Goal: Task Accomplishment & Management: Use online tool/utility

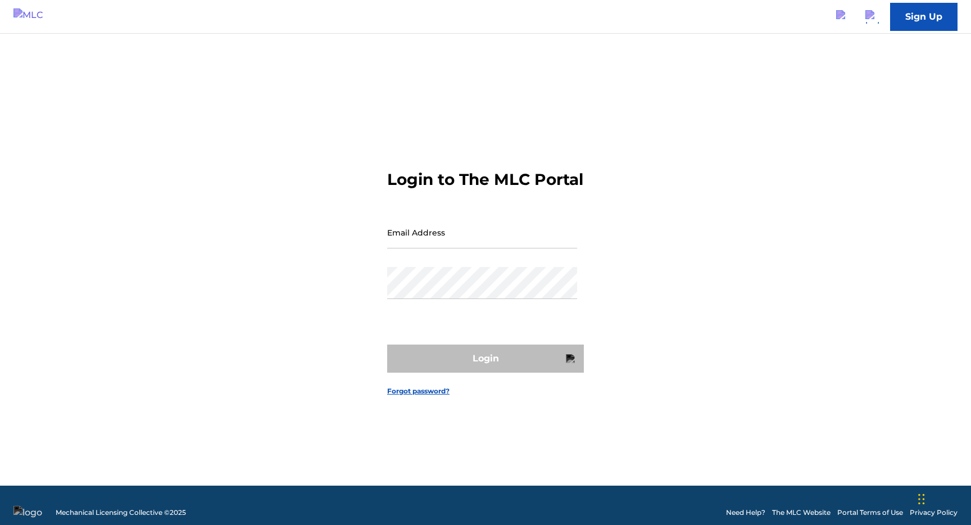
type input "[EMAIL_ADDRESS][DOMAIN_NAME]"
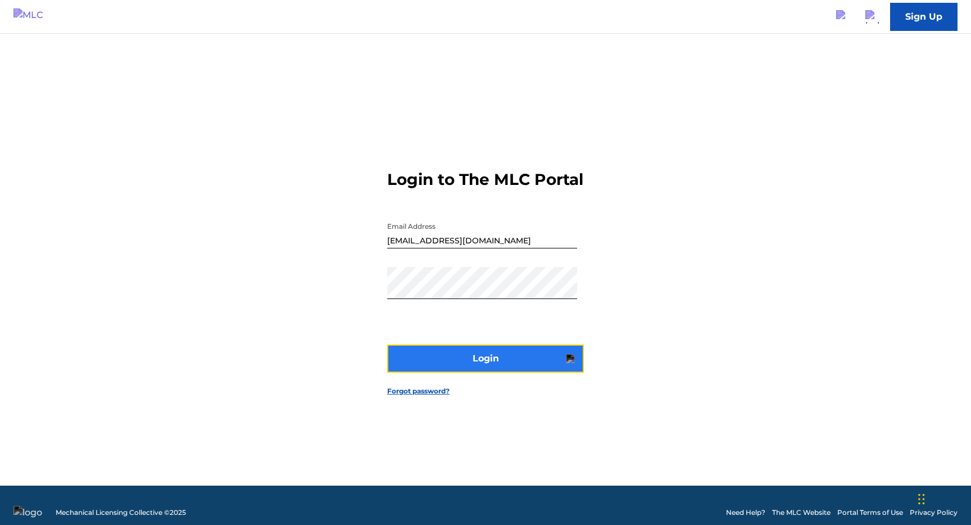
click at [477, 369] on button "Login" at bounding box center [485, 358] width 197 height 28
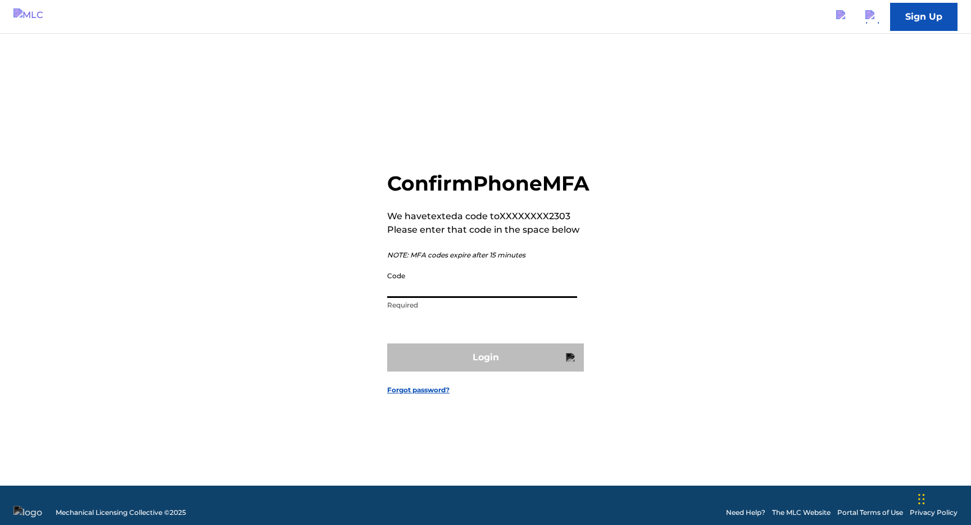
click at [434, 298] on input "Code" at bounding box center [482, 282] width 190 height 32
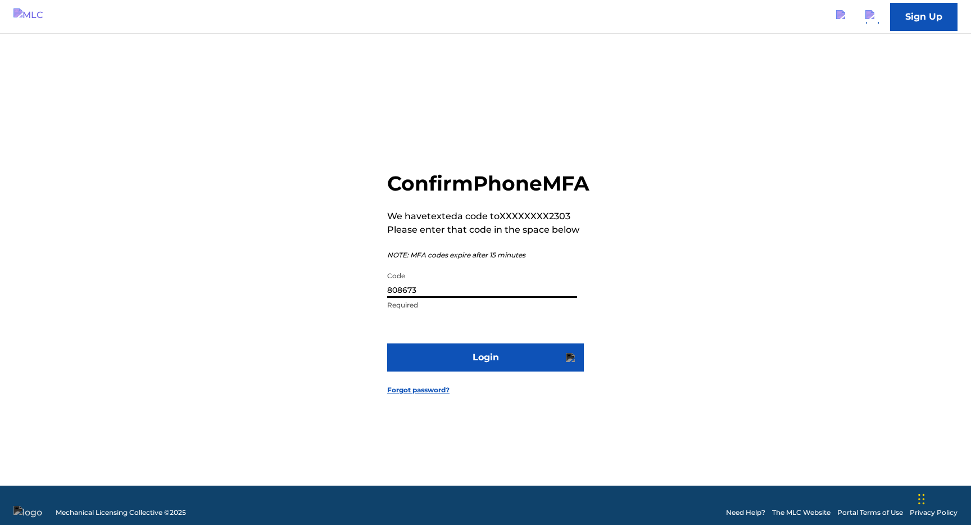
type input "808673"
click at [387, 343] on button "Login" at bounding box center [485, 357] width 197 height 28
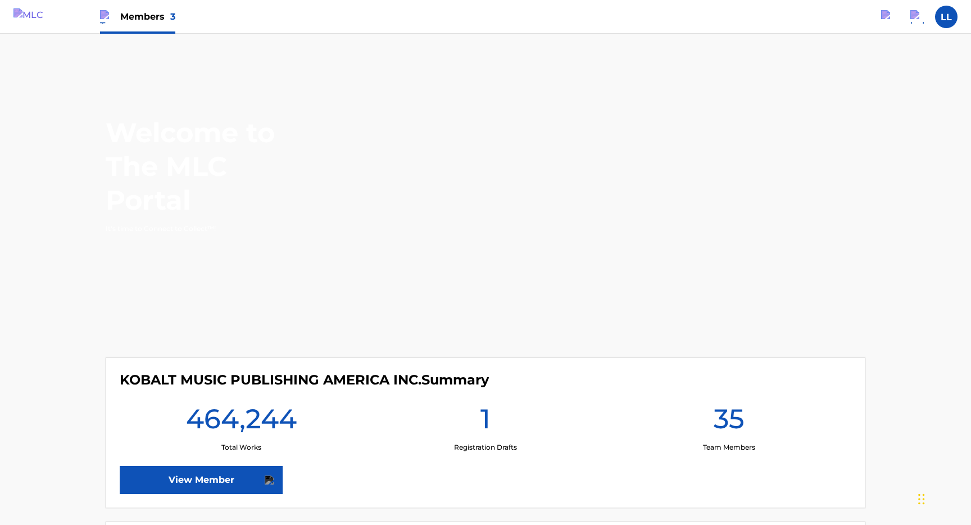
click at [128, 23] on div "Members 3" at bounding box center [137, 16] width 75 height 33
click at [150, 66] on img at bounding box center [164, 64] width 50 height 36
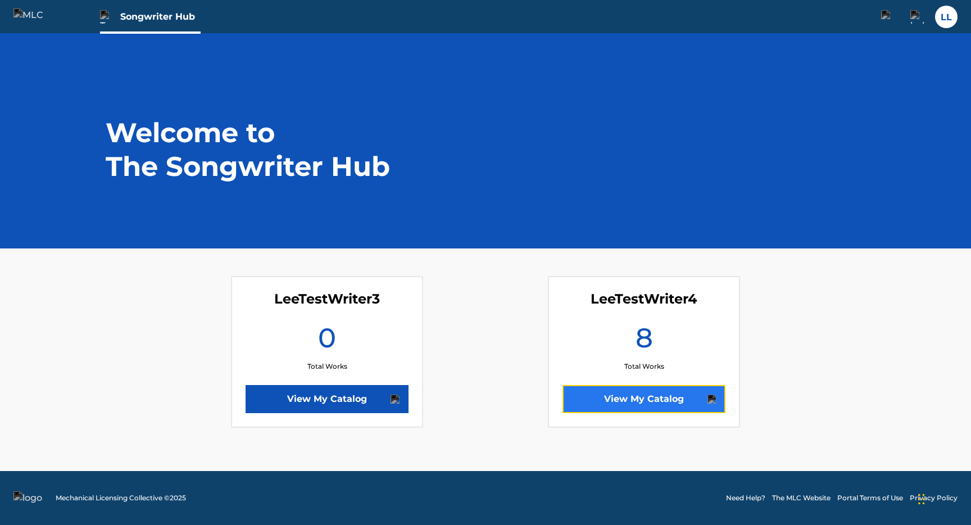
click at [636, 398] on link "View My Catalog" at bounding box center [643, 399] width 163 height 28
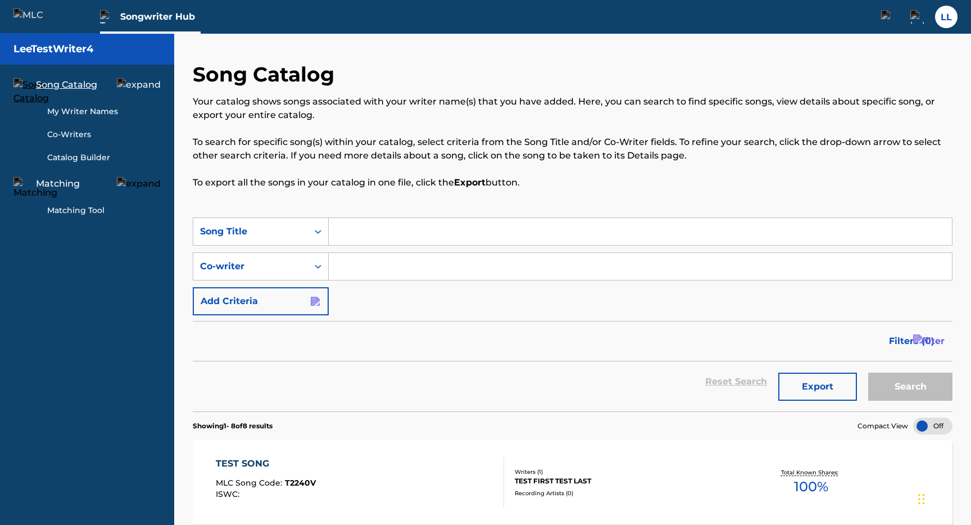
click at [152, 25] on div "Songwriter Hub" at bounding box center [150, 16] width 101 height 33
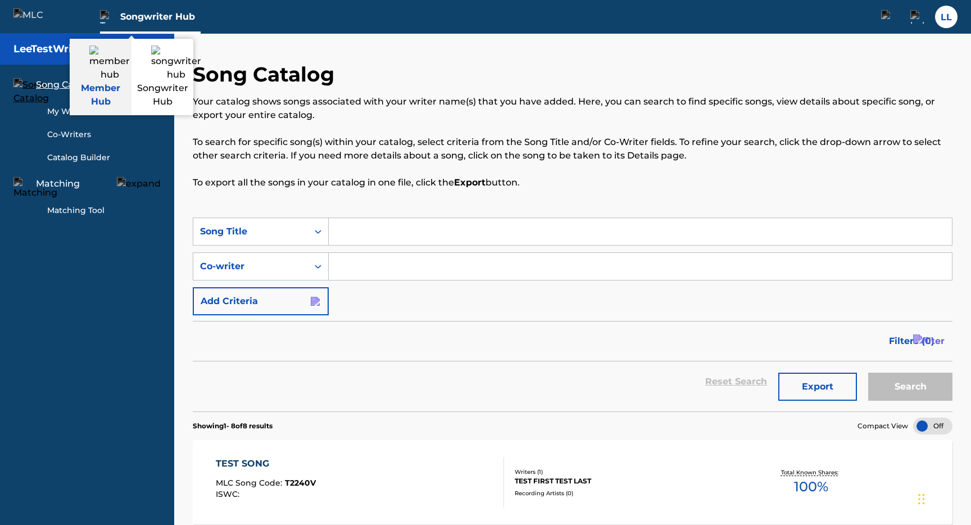
click at [113, 77] on link "Member Hub" at bounding box center [101, 77] width 62 height 76
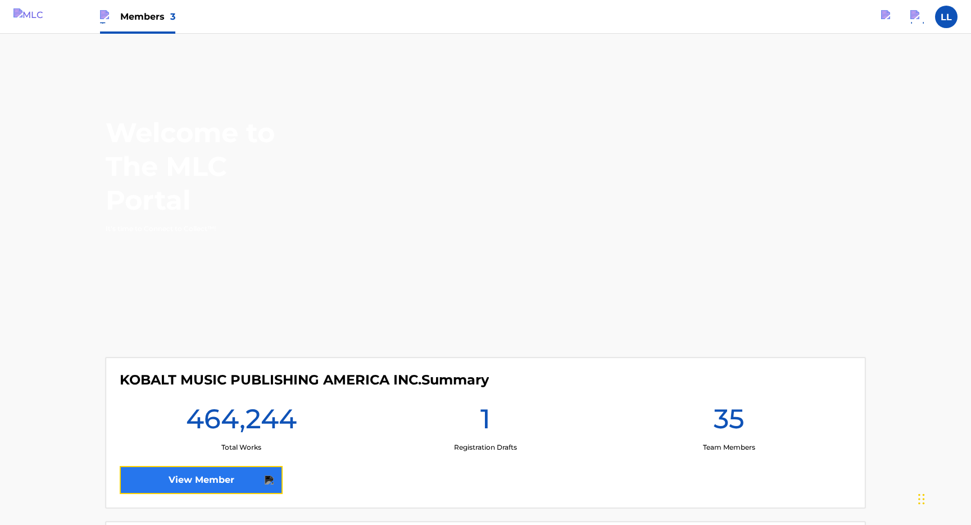
click at [184, 486] on link "View Member" at bounding box center [201, 480] width 163 height 28
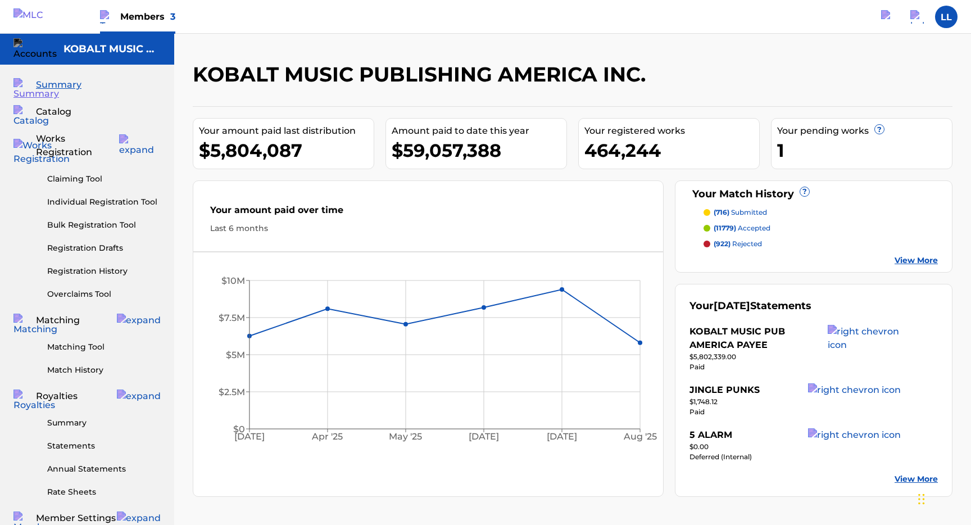
click at [135, 22] on span "Members 3" at bounding box center [147, 16] width 55 height 13
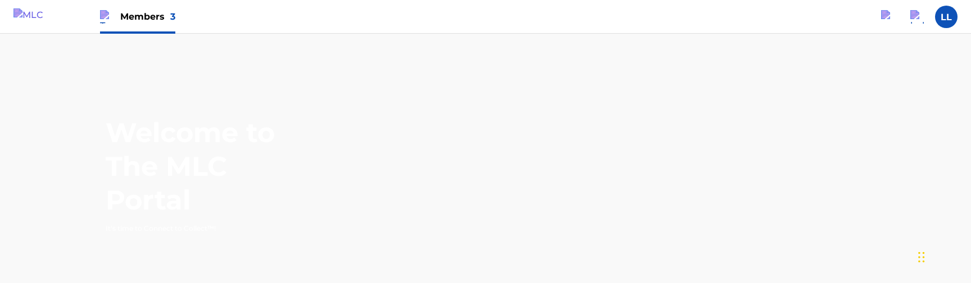
click at [156, 17] on span "Members 3" at bounding box center [147, 16] width 55 height 13
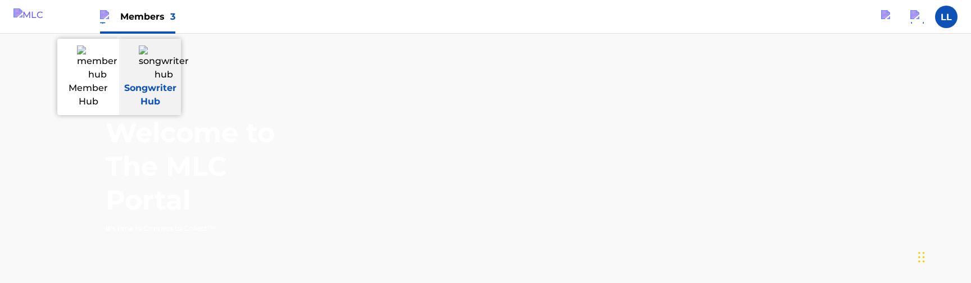
click at [161, 60] on img at bounding box center [164, 64] width 50 height 36
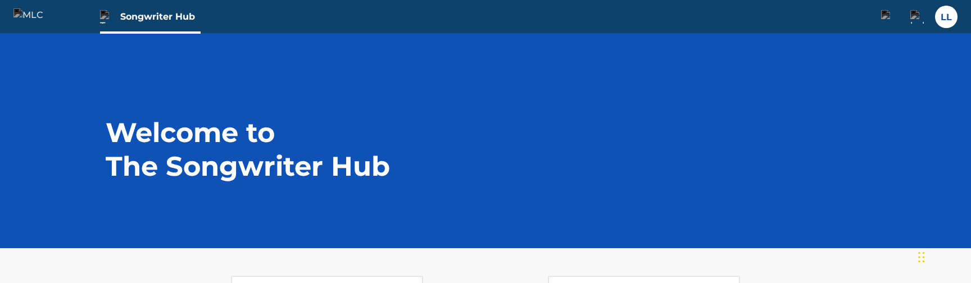
click at [159, 24] on div "Songwriter Hub" at bounding box center [150, 16] width 101 height 33
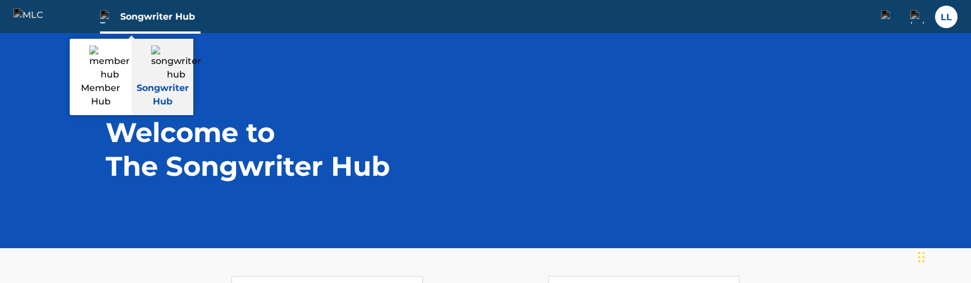
click at [158, 53] on img at bounding box center [176, 64] width 50 height 36
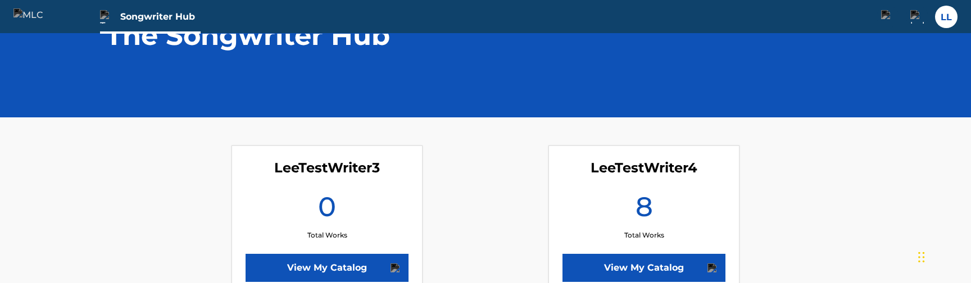
scroll to position [164, 0]
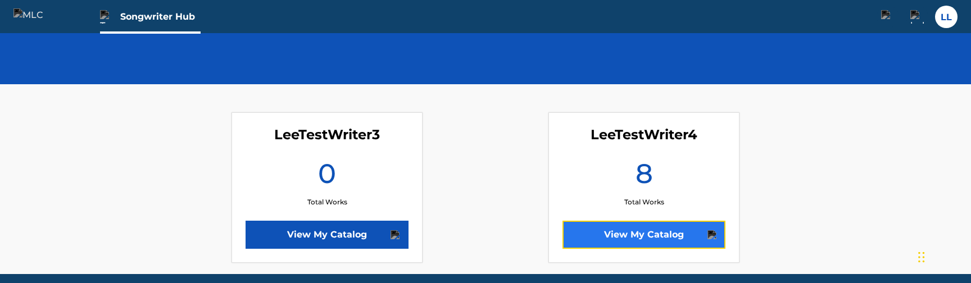
click at [612, 238] on link "View My Catalog" at bounding box center [643, 235] width 163 height 28
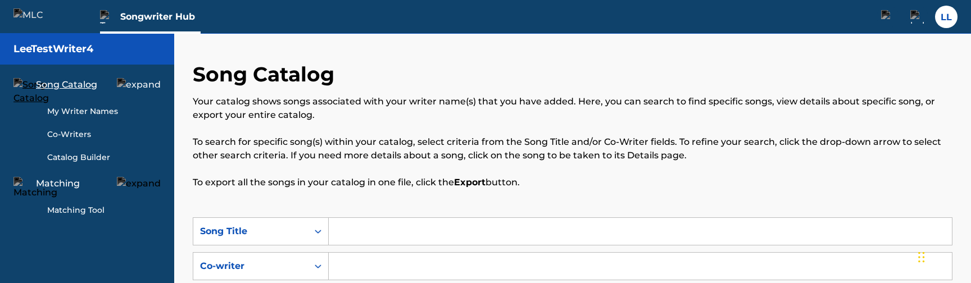
click at [94, 213] on link "Matching Tool" at bounding box center [103, 210] width 113 height 12
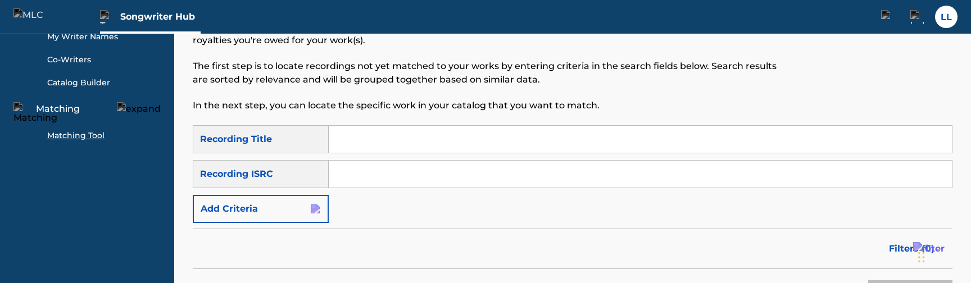
scroll to position [81, 0]
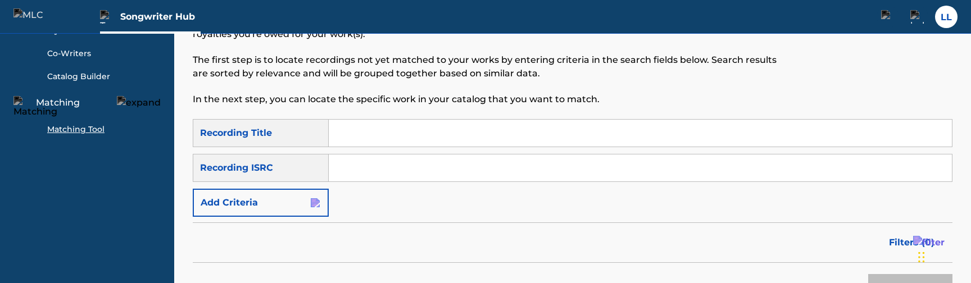
click at [374, 134] on input "Search Form" at bounding box center [640, 133] width 623 height 27
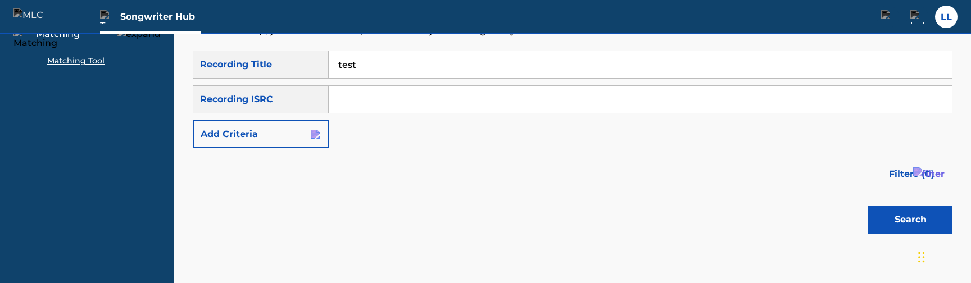
scroll to position [143, 0]
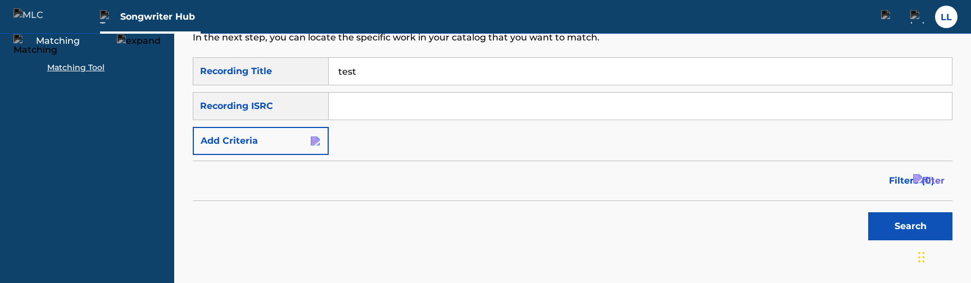
type input "test"
click at [879, 227] on button "Search" at bounding box center [910, 226] width 84 height 28
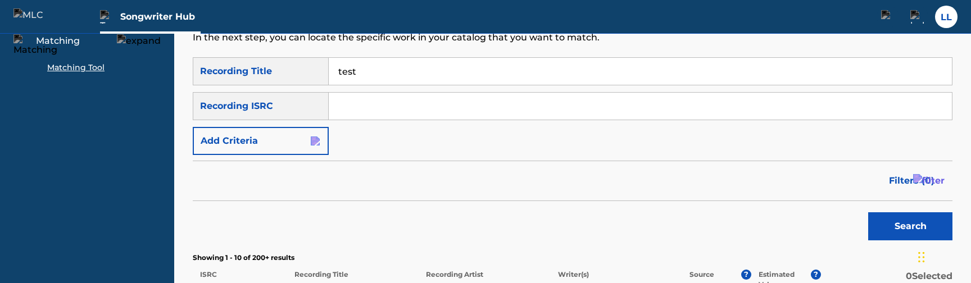
scroll to position [256, 0]
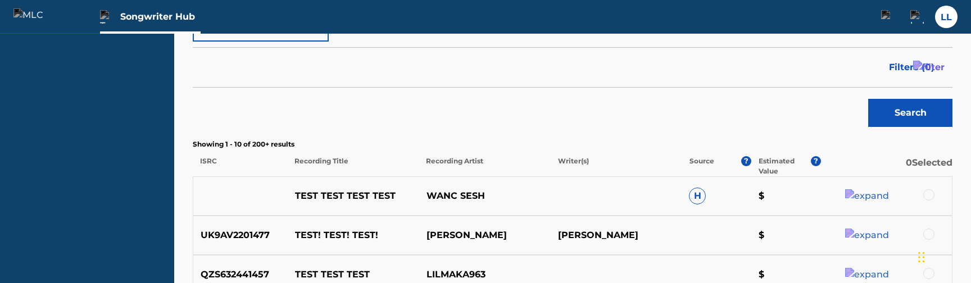
click at [923, 199] on div at bounding box center [928, 194] width 11 height 11
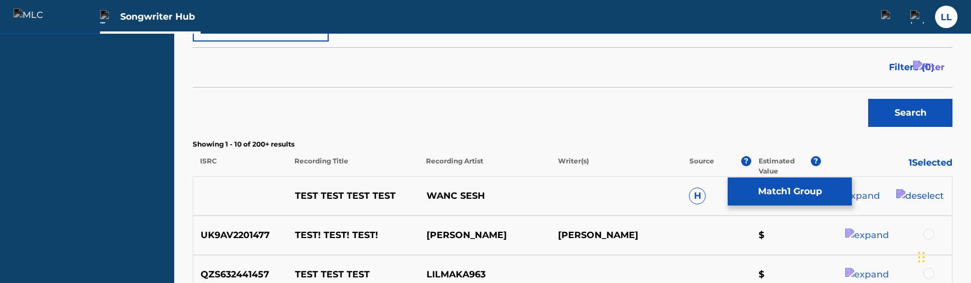
drag, startPoint x: 806, startPoint y: 197, endPoint x: 349, endPoint y: 182, distance: 456.4
click at [806, 197] on button "Match 1 Group" at bounding box center [790, 192] width 124 height 28
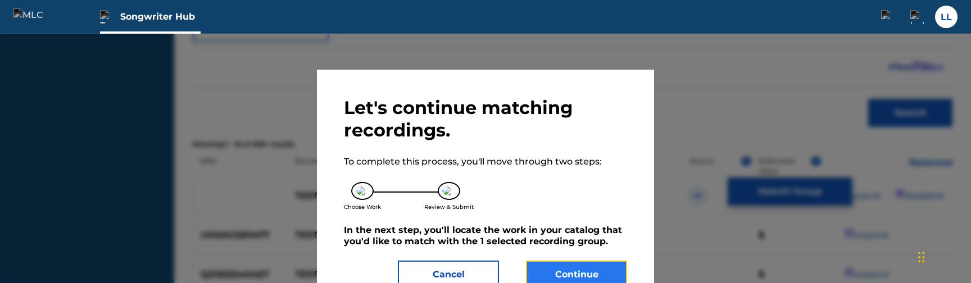
click at [553, 274] on button "Continue" at bounding box center [576, 275] width 101 height 28
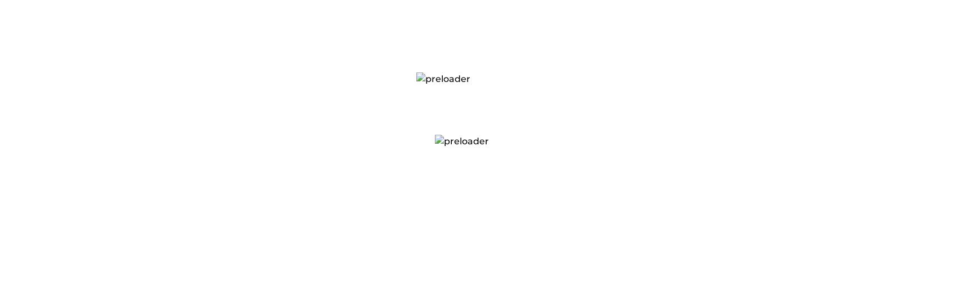
scroll to position [0, 0]
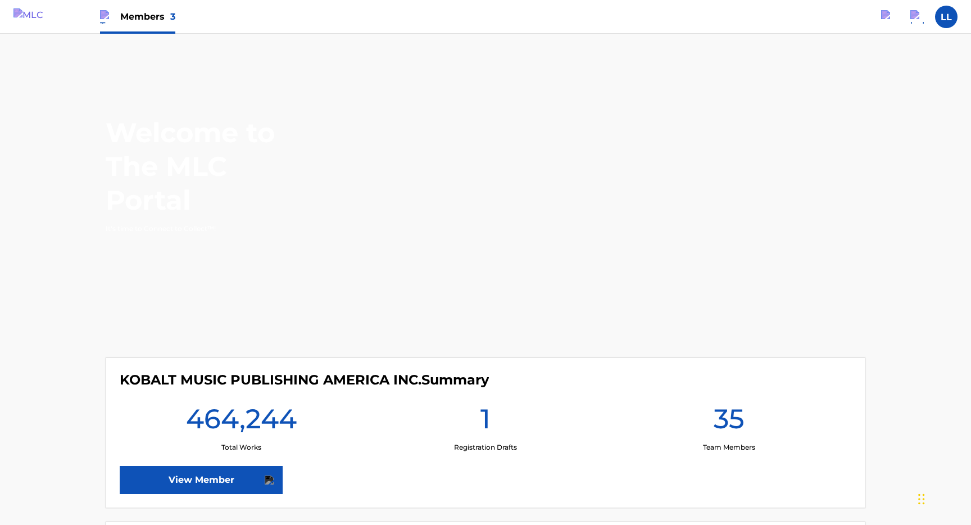
click at [151, 25] on div "Members 3" at bounding box center [137, 16] width 75 height 33
click at [83, 63] on img at bounding box center [97, 64] width 40 height 36
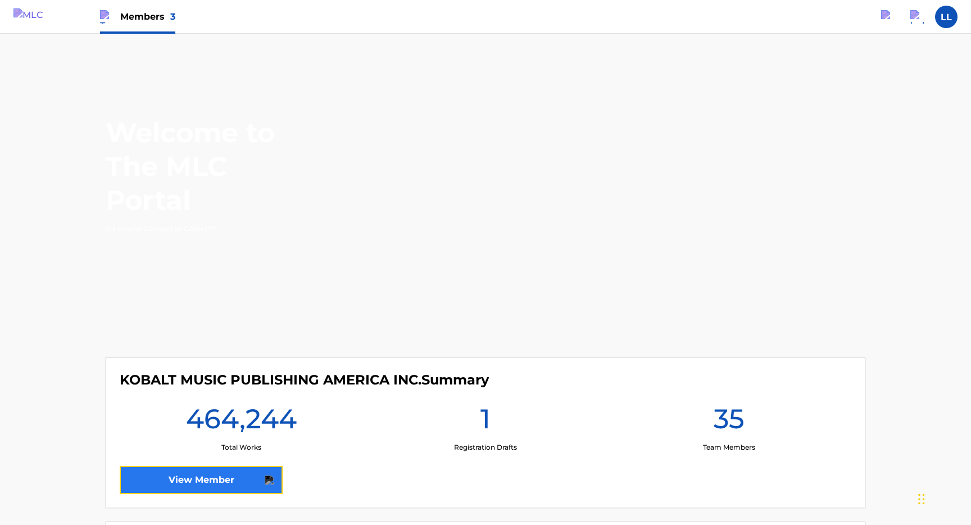
click at [144, 483] on link "View Member" at bounding box center [201, 480] width 163 height 28
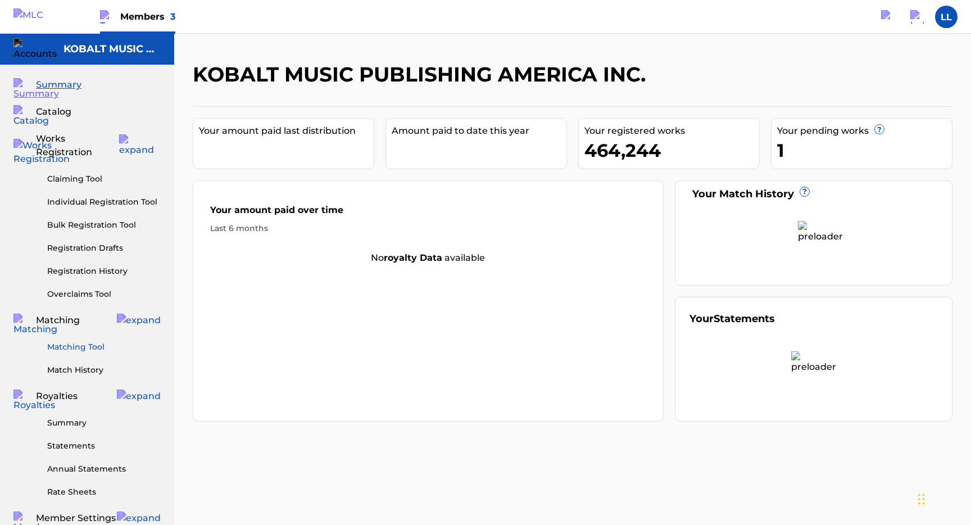
click at [88, 341] on link "Matching Tool" at bounding box center [103, 347] width 113 height 12
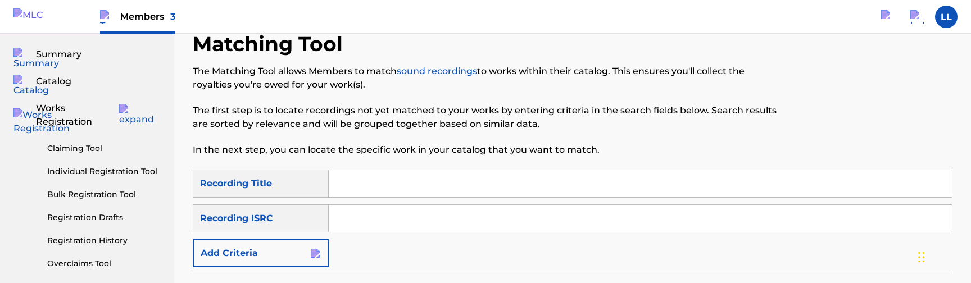
scroll to position [43, 0]
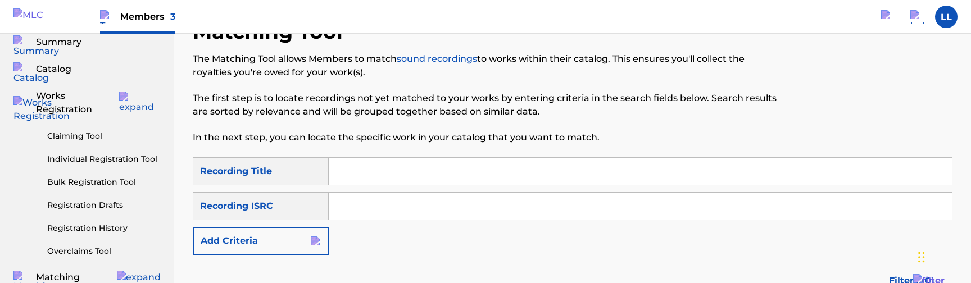
click at [439, 170] on input "Search Form" at bounding box center [640, 171] width 623 height 27
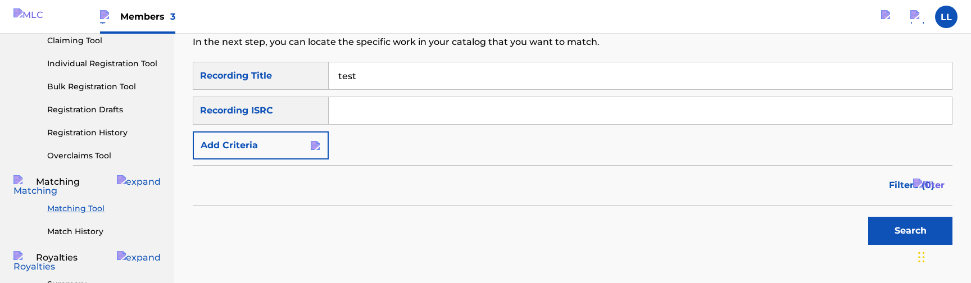
scroll to position [153, 0]
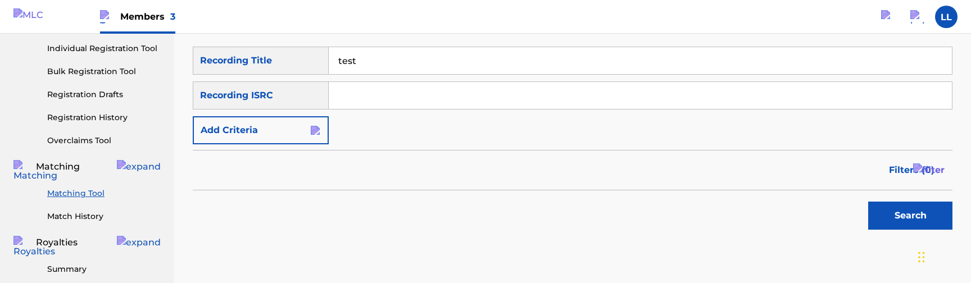
type input "test"
click at [888, 206] on button "Search" at bounding box center [910, 216] width 84 height 28
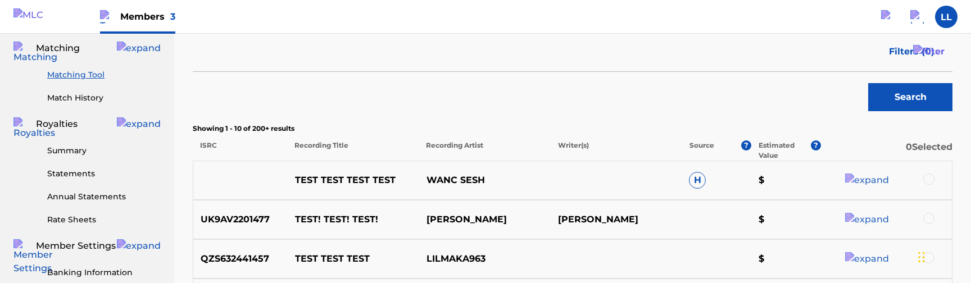
scroll to position [274, 0]
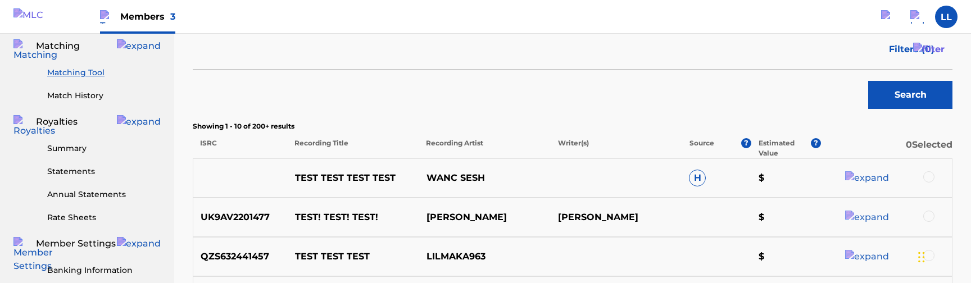
click at [923, 173] on div at bounding box center [928, 176] width 11 height 11
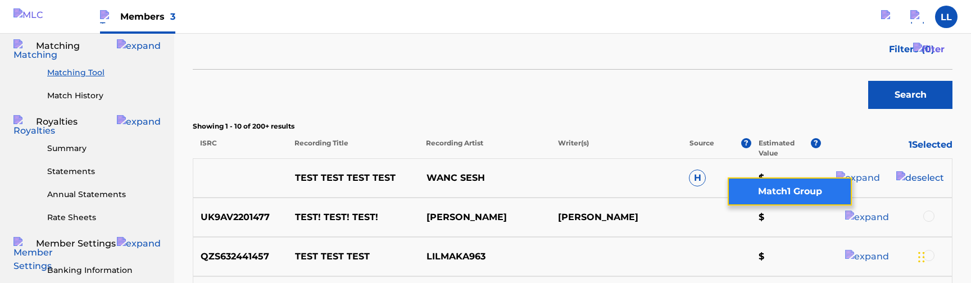
click at [814, 194] on button "Match 1 Group" at bounding box center [790, 192] width 124 height 28
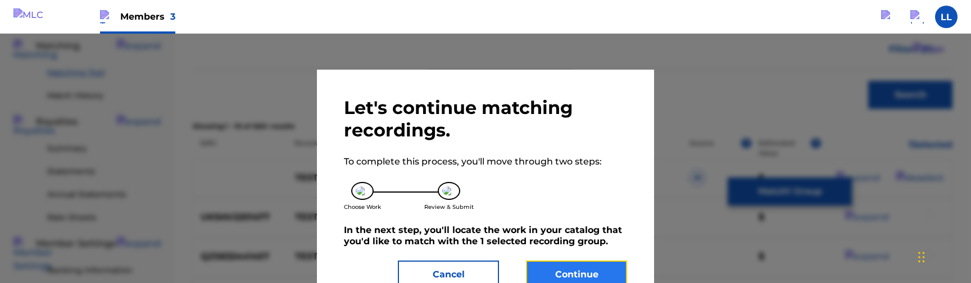
click at [560, 269] on button "Continue" at bounding box center [576, 275] width 101 height 28
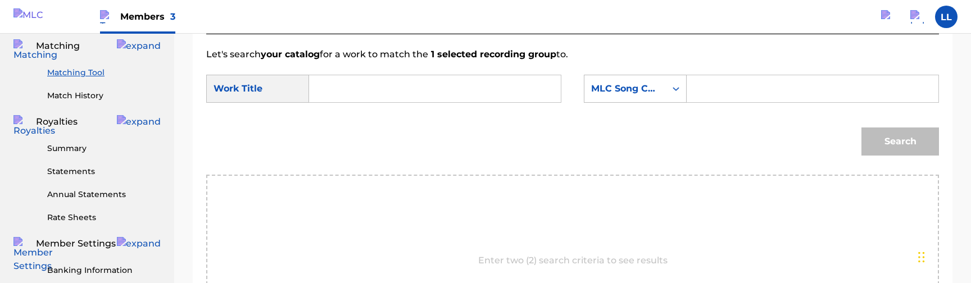
click at [417, 97] on input "Search Form" at bounding box center [435, 88] width 233 height 27
type input "TEST SONG"
click at [708, 92] on input "Search Form" at bounding box center [812, 88] width 233 height 27
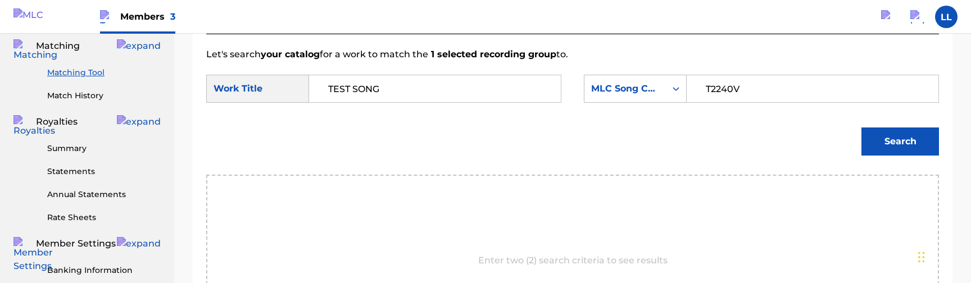
type input "T2240V"
click at [492, 90] on input "TEST SONG" at bounding box center [435, 88] width 233 height 27
type input "?"
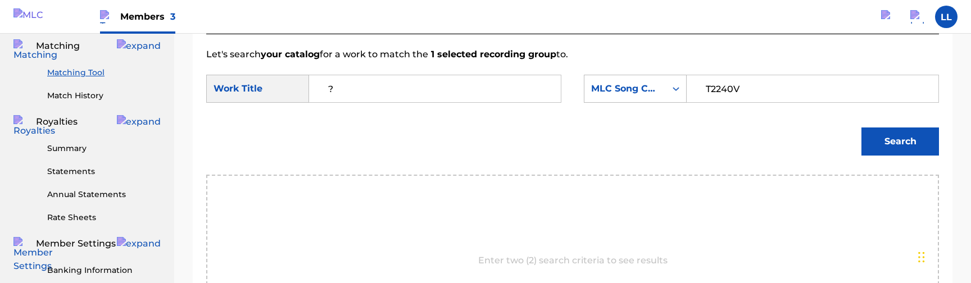
click at [767, 94] on input "T2240V" at bounding box center [812, 88] width 233 height 27
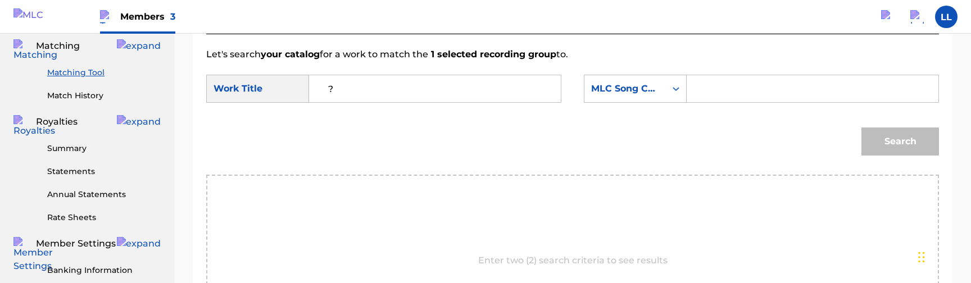
click at [734, 90] on input "Search Form" at bounding box center [812, 88] width 233 height 27
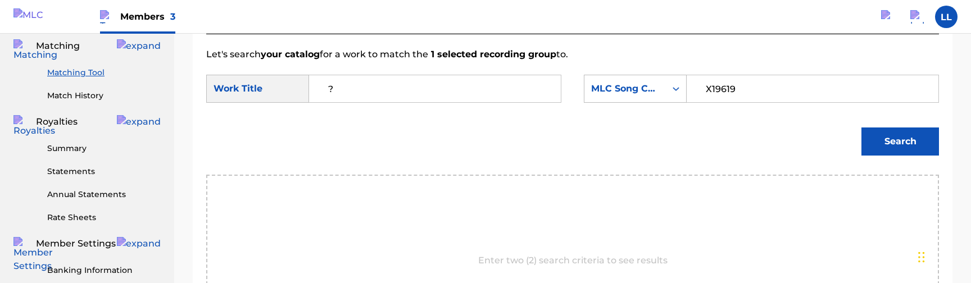
type input "X19619"
click at [882, 147] on button "Search" at bounding box center [900, 142] width 78 height 28
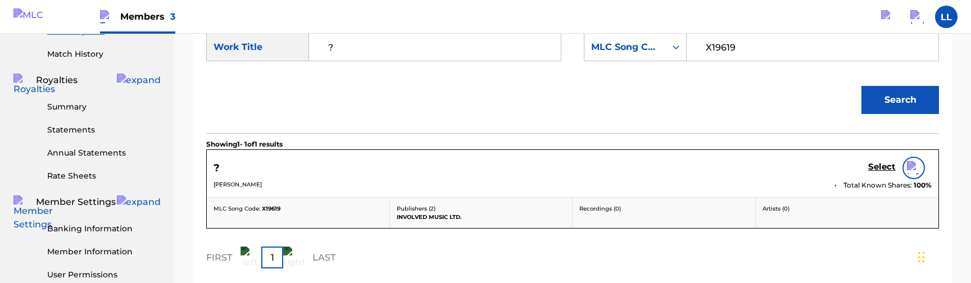
scroll to position [315, 0]
click at [872, 173] on h5 "Select" at bounding box center [882, 168] width 28 height 11
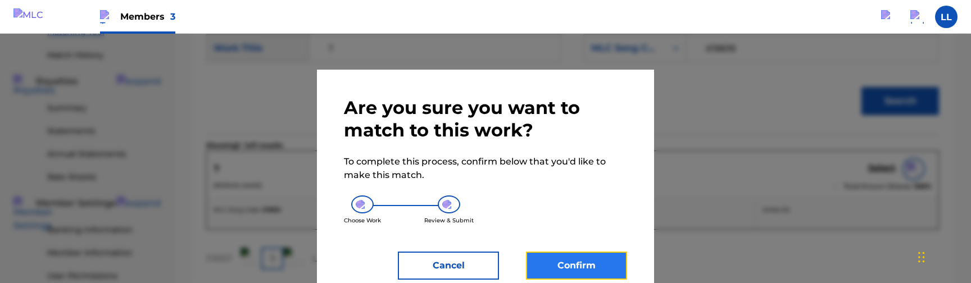
click at [543, 267] on button "Confirm" at bounding box center [576, 266] width 101 height 28
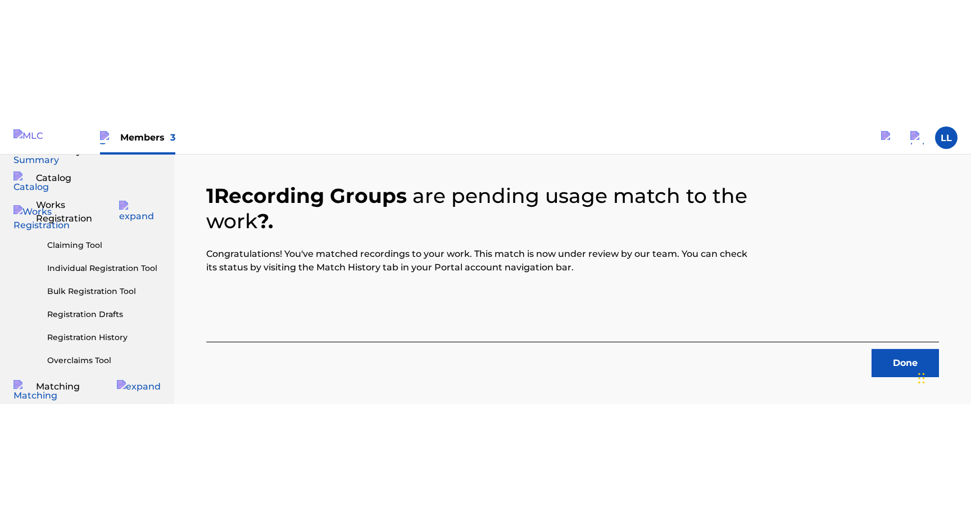
scroll to position [55, 0]
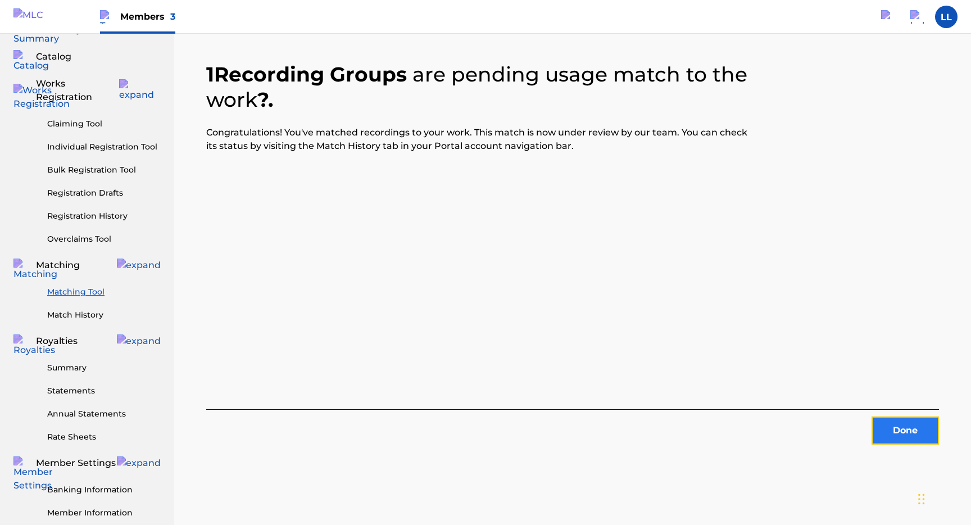
click at [905, 430] on button "Done" at bounding box center [904, 430] width 67 height 28
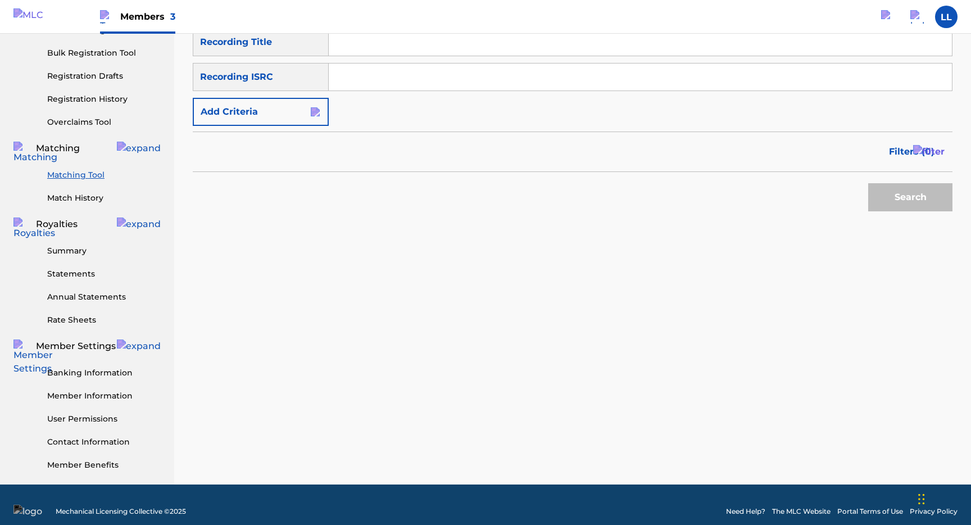
scroll to position [0, 0]
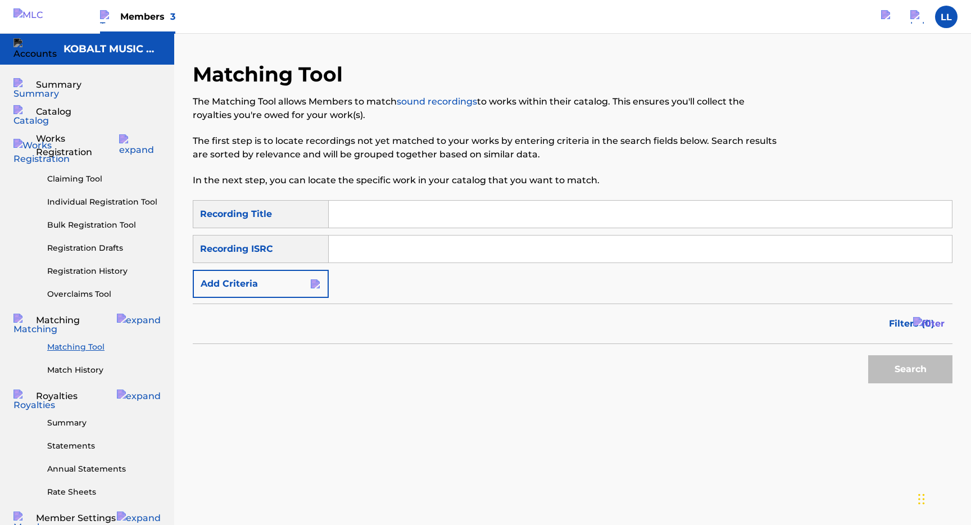
click at [143, 10] on div "Members 3" at bounding box center [137, 16] width 75 height 33
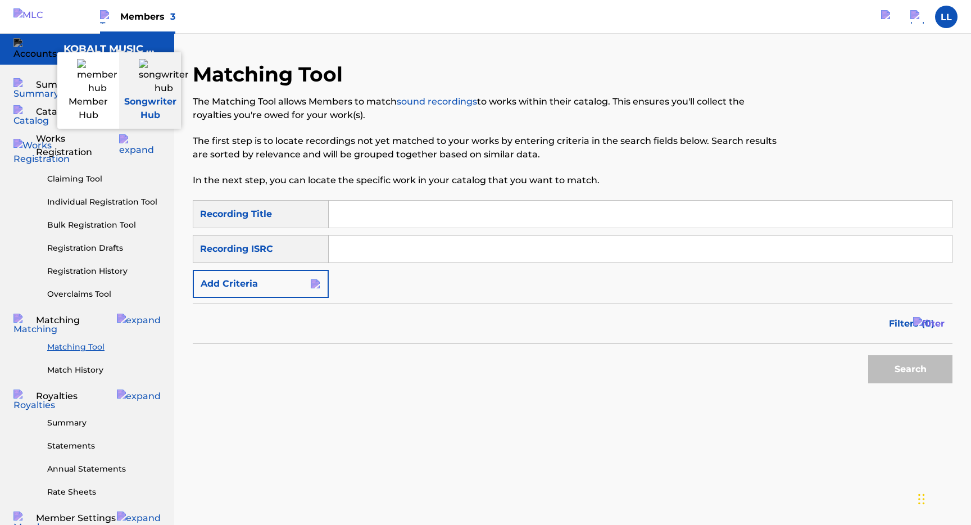
click at [148, 71] on link "Songwriter Hub" at bounding box center [150, 90] width 62 height 76
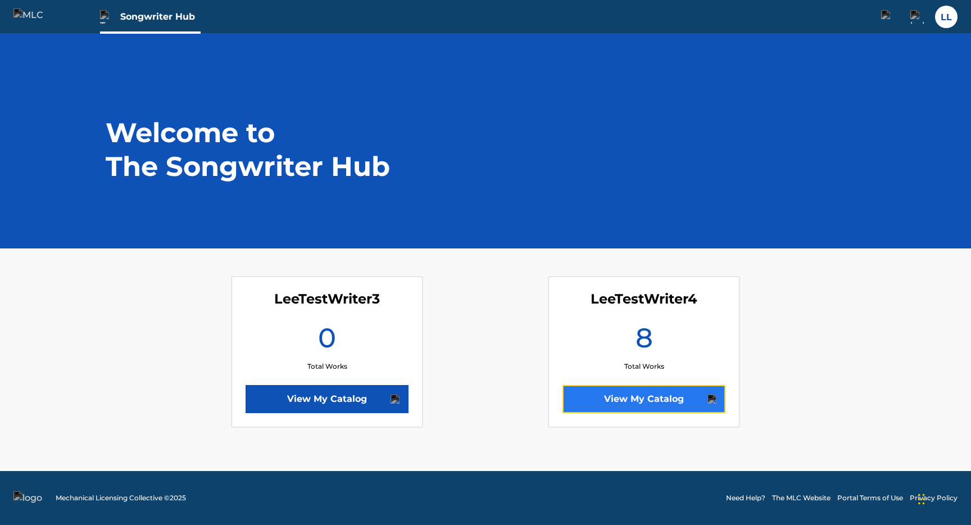
click at [598, 403] on link "View My Catalog" at bounding box center [643, 399] width 163 height 28
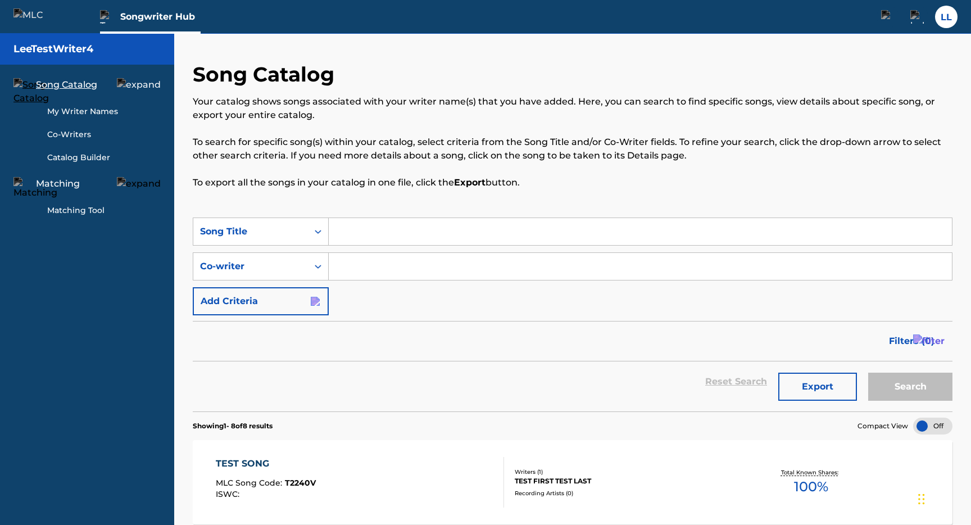
click at [71, 210] on link "Matching Tool" at bounding box center [103, 210] width 113 height 12
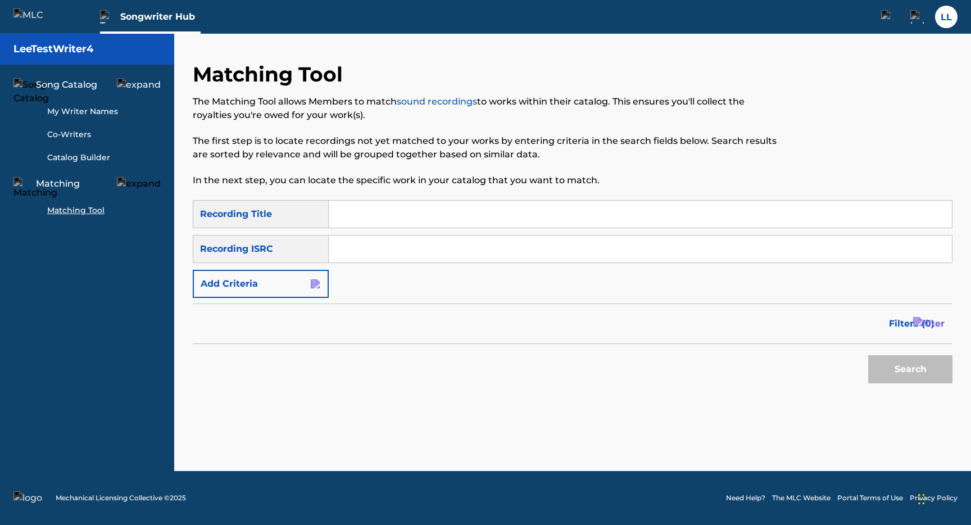
click at [409, 215] on input "Search Form" at bounding box center [640, 214] width 623 height 27
type input "test"
click at [909, 378] on button "Search" at bounding box center [910, 369] width 84 height 28
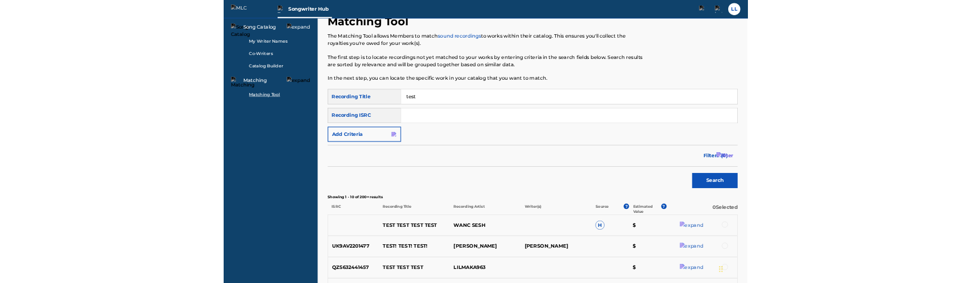
scroll to position [52, 0]
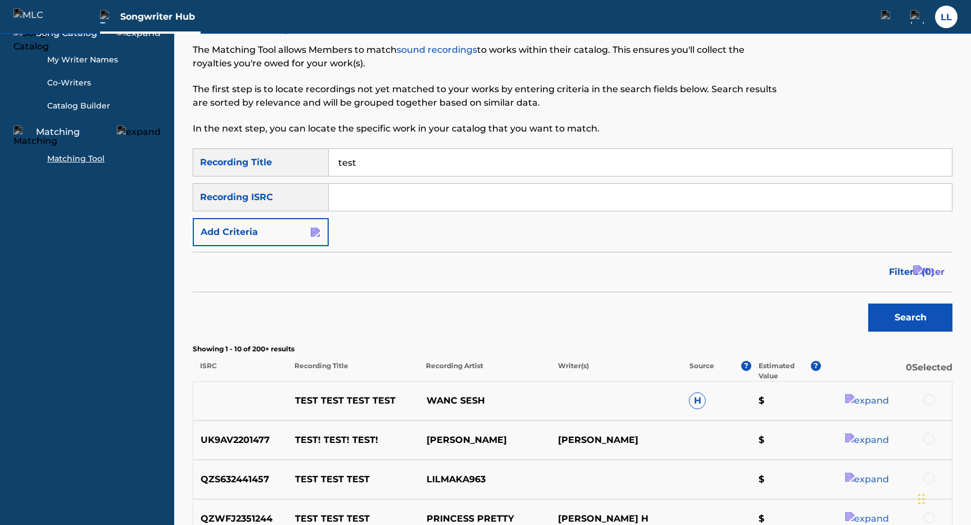
click at [914, 402] on div at bounding box center [885, 400] width 131 height 13
click at [923, 402] on div at bounding box center [928, 399] width 11 height 11
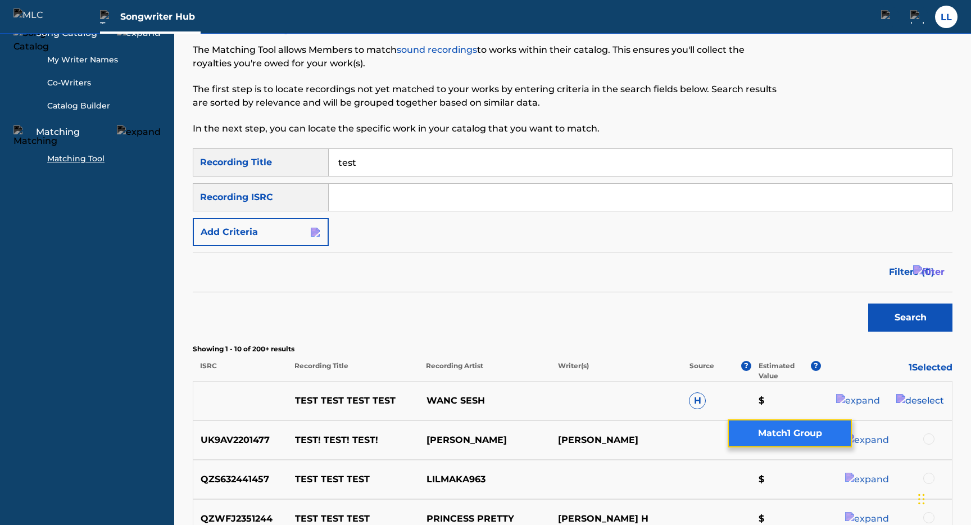
click at [806, 440] on button "Match 1 Group" at bounding box center [790, 433] width 124 height 28
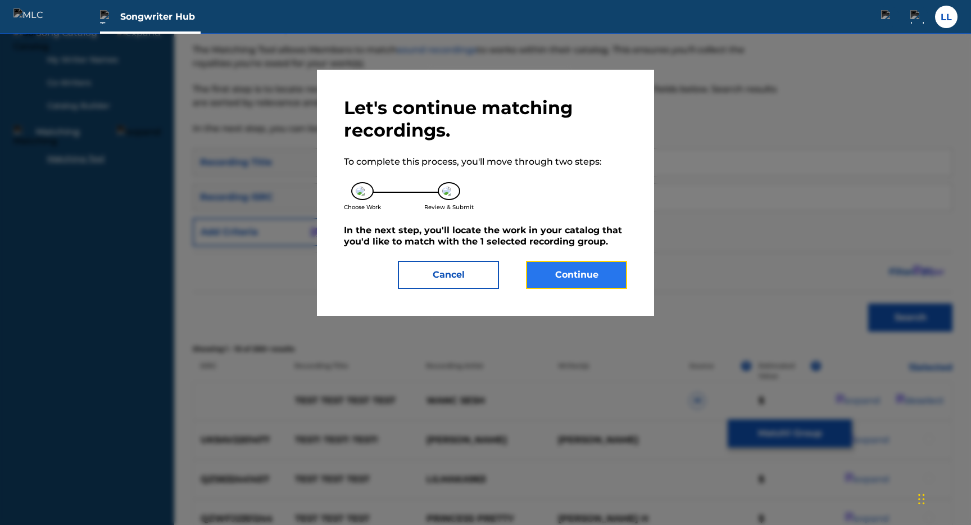
click at [578, 287] on button "Continue" at bounding box center [576, 275] width 101 height 28
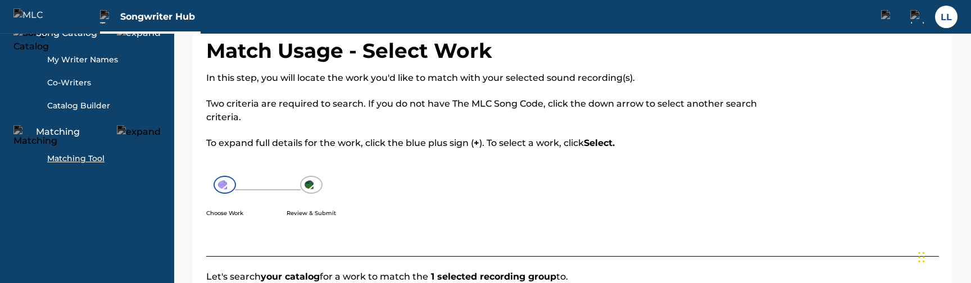
scroll to position [215, 0]
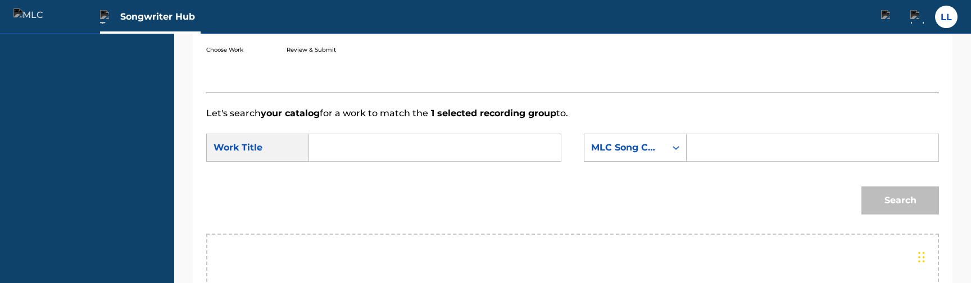
click at [317, 146] on div "Search Form" at bounding box center [435, 148] width 252 height 28
click at [319, 151] on div "Search Form" at bounding box center [435, 148] width 252 height 28
click at [322, 158] on input "Search Form" at bounding box center [435, 147] width 233 height 27
type input "T"
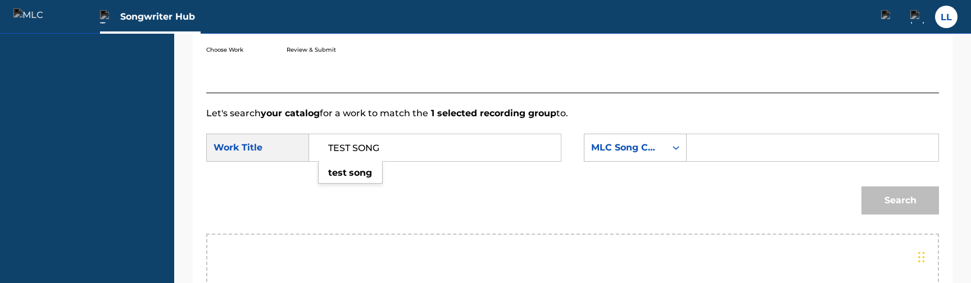
type input "TEST SONG"
click at [739, 147] on input "Search Form" at bounding box center [812, 147] width 233 height 27
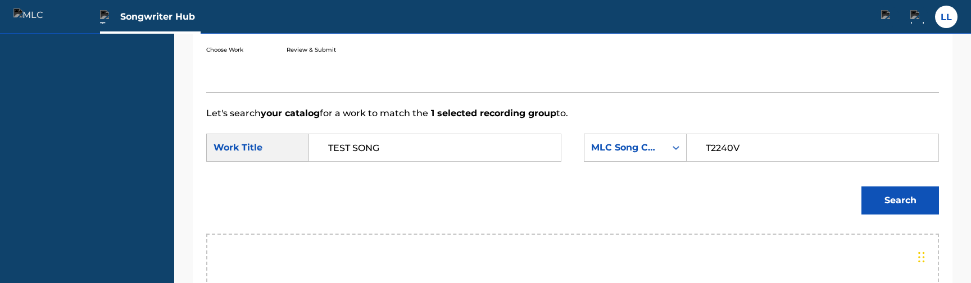
type input "T2240V"
click at [915, 207] on button "Search" at bounding box center [900, 201] width 78 height 28
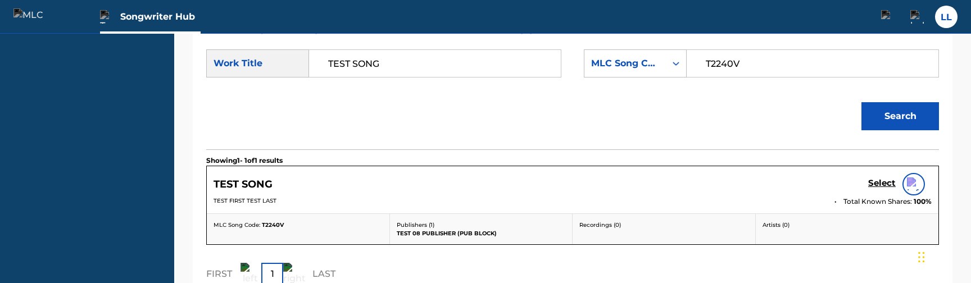
scroll to position [301, 0]
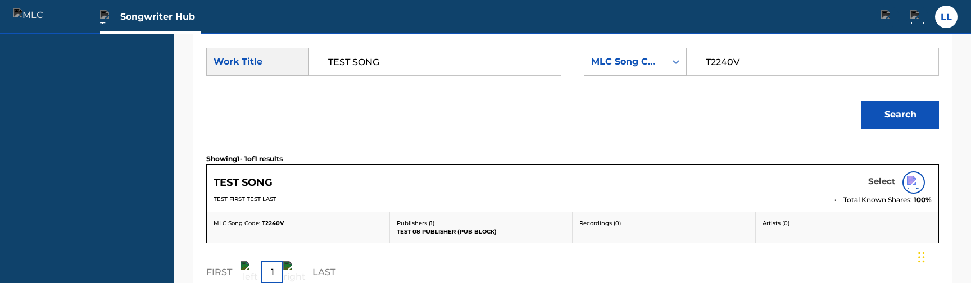
click at [876, 187] on h5 "Select" at bounding box center [882, 181] width 28 height 11
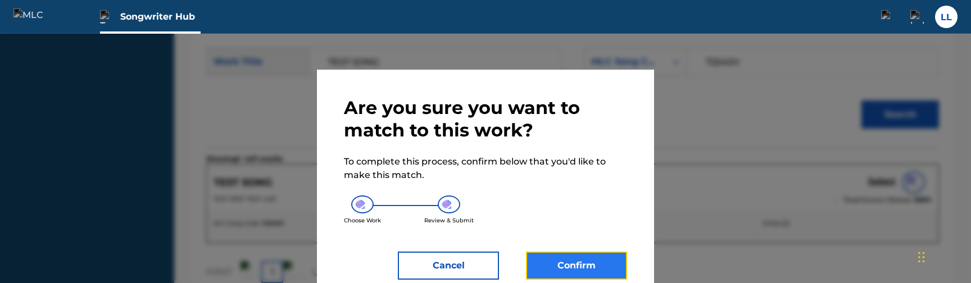
click at [555, 267] on button "Confirm" at bounding box center [576, 266] width 101 height 28
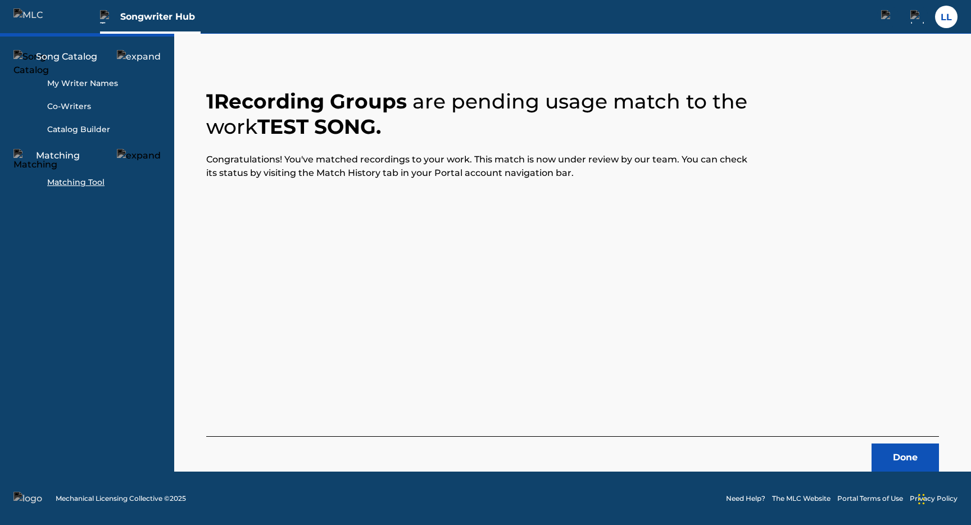
scroll to position [0, 0]
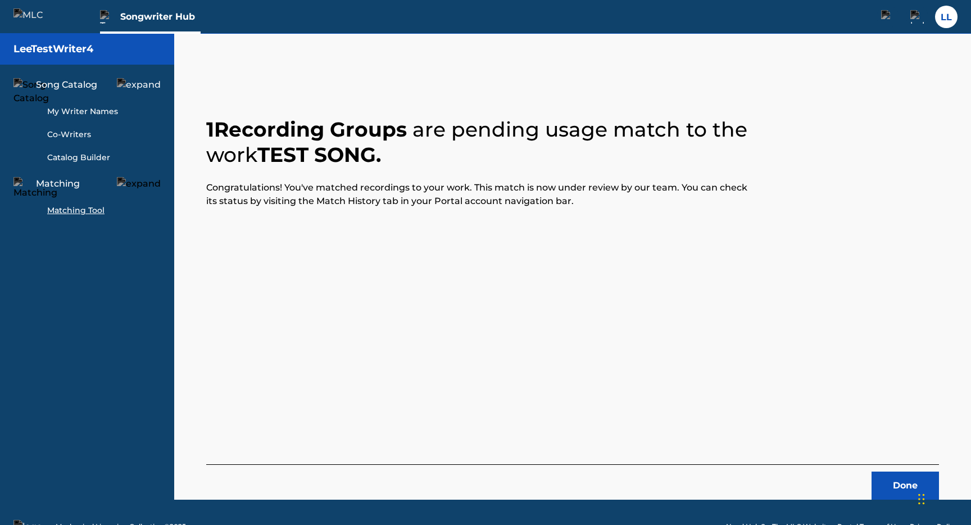
click at [120, 18] on div "Songwriter Hub" at bounding box center [150, 16] width 101 height 33
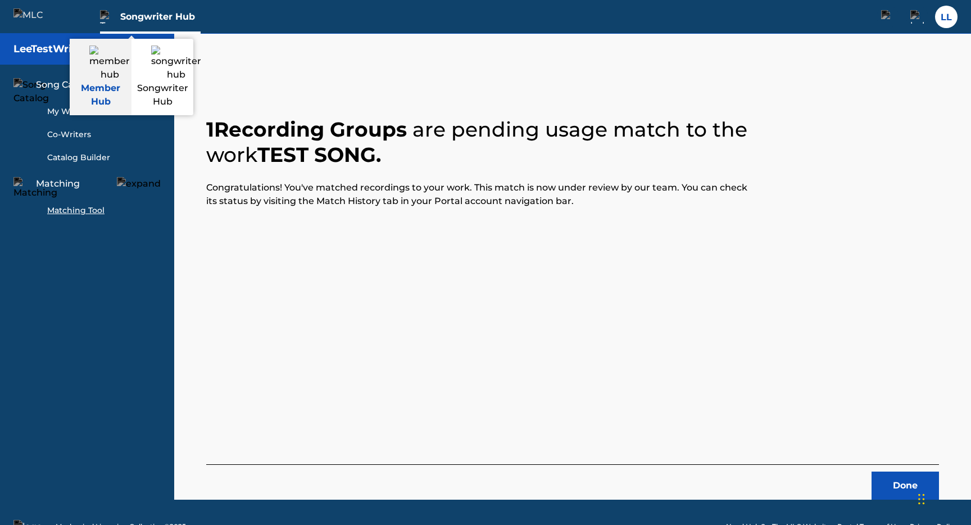
click at [111, 76] on link "Member Hub" at bounding box center [101, 77] width 62 height 76
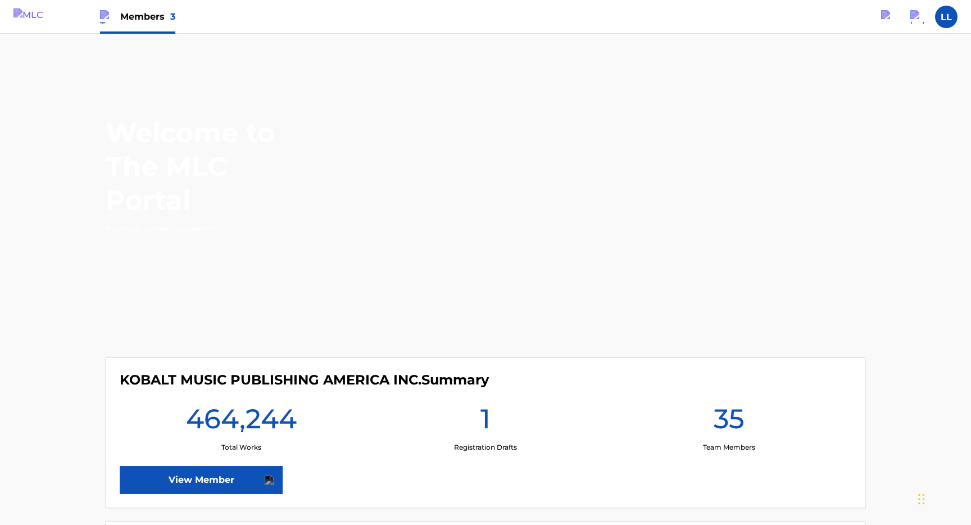
click at [181, 502] on div "KOBALT MUSIC PUBLISHING AMERICA INC. Summary 464,244 Total Works 1 Registration…" at bounding box center [486, 432] width 760 height 151
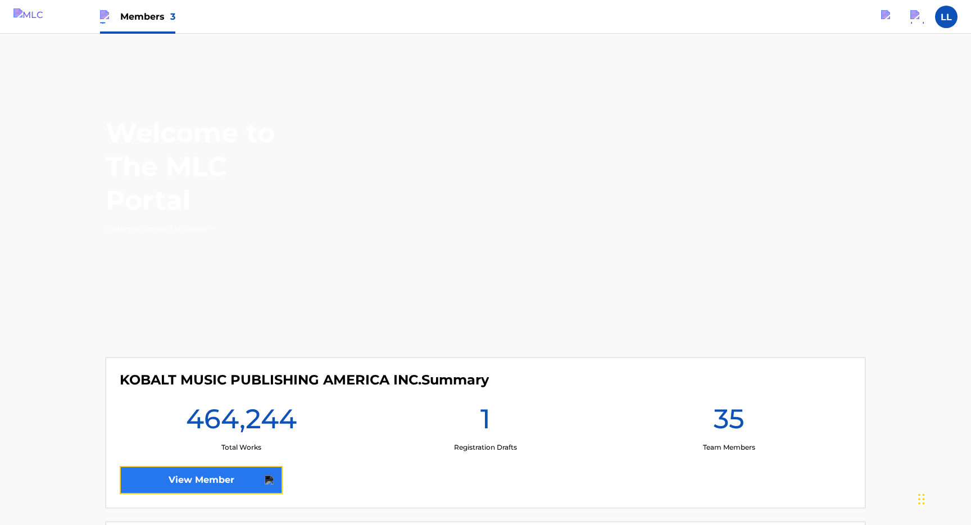
click at [181, 479] on link "View Member" at bounding box center [201, 480] width 163 height 28
